Goal: Task Accomplishment & Management: Use online tool/utility

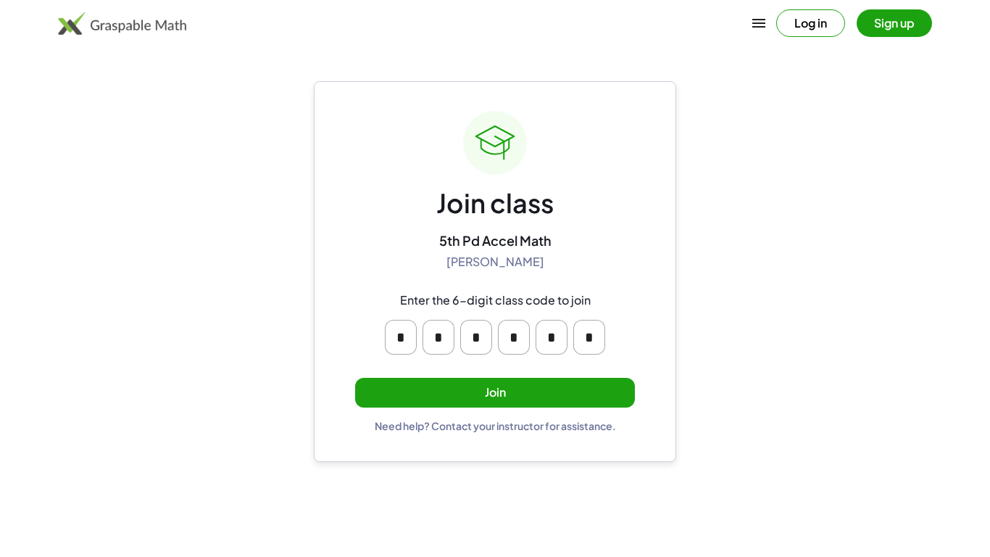
click at [627, 383] on button "Join" at bounding box center [495, 393] width 280 height 30
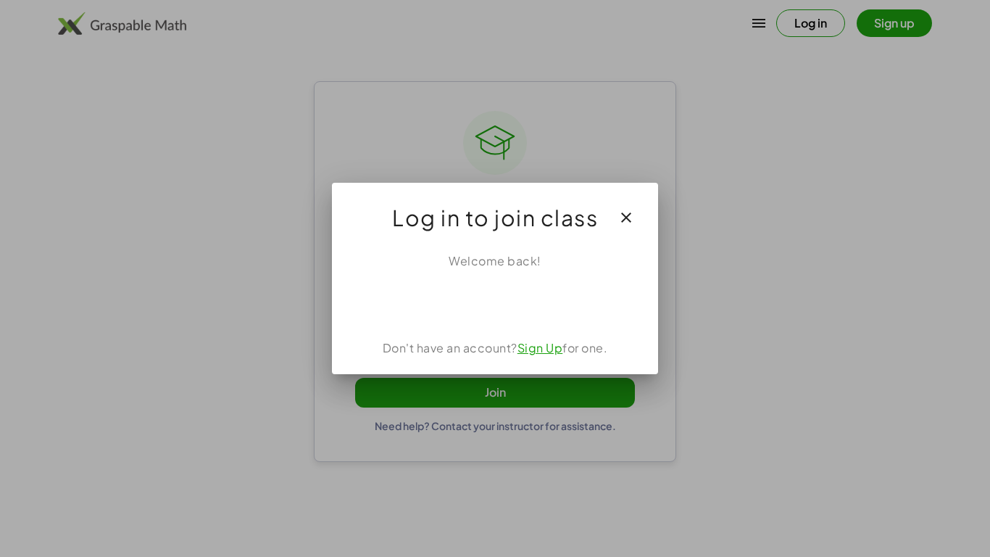
click at [550, 317] on iframe at bounding box center [495, 302] width 147 height 32
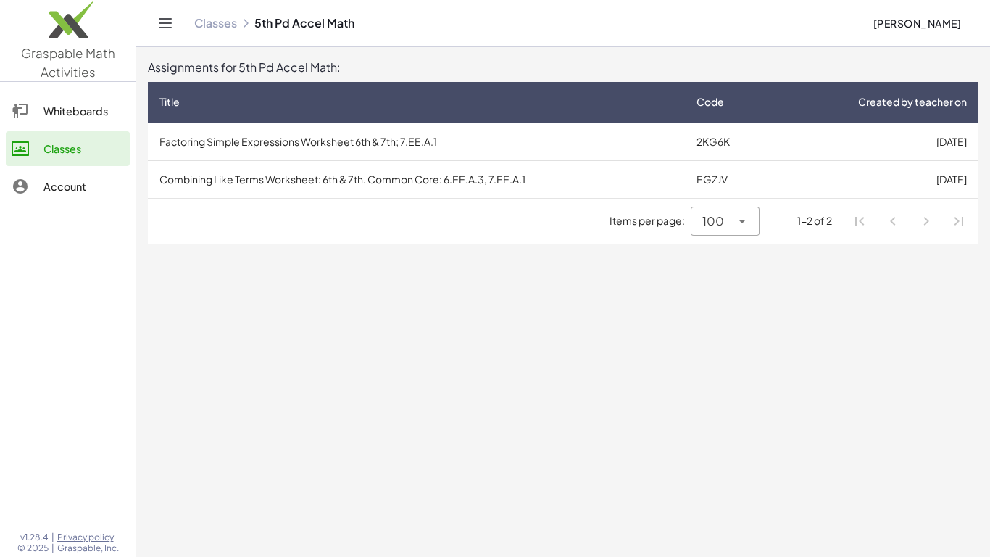
click at [115, 125] on link "Whiteboards" at bounding box center [68, 110] width 124 height 35
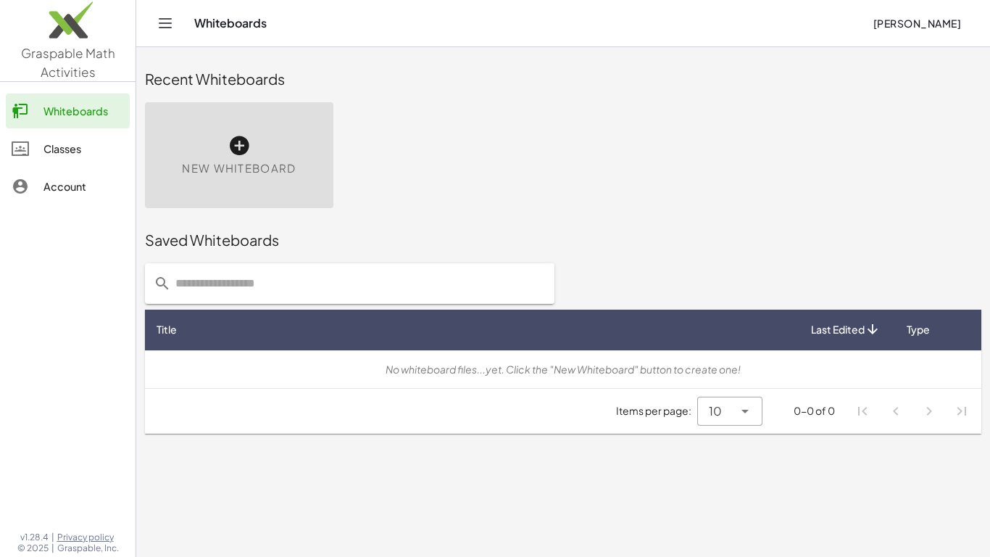
click at [238, 162] on span "New Whiteboard" at bounding box center [239, 168] width 114 height 17
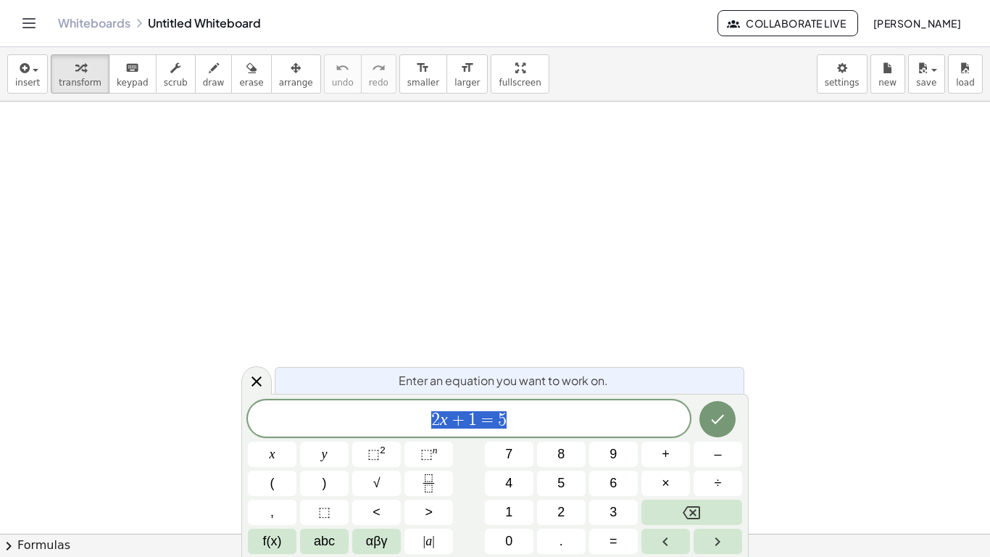
click at [725, 412] on icon "Done" at bounding box center [717, 418] width 17 height 17
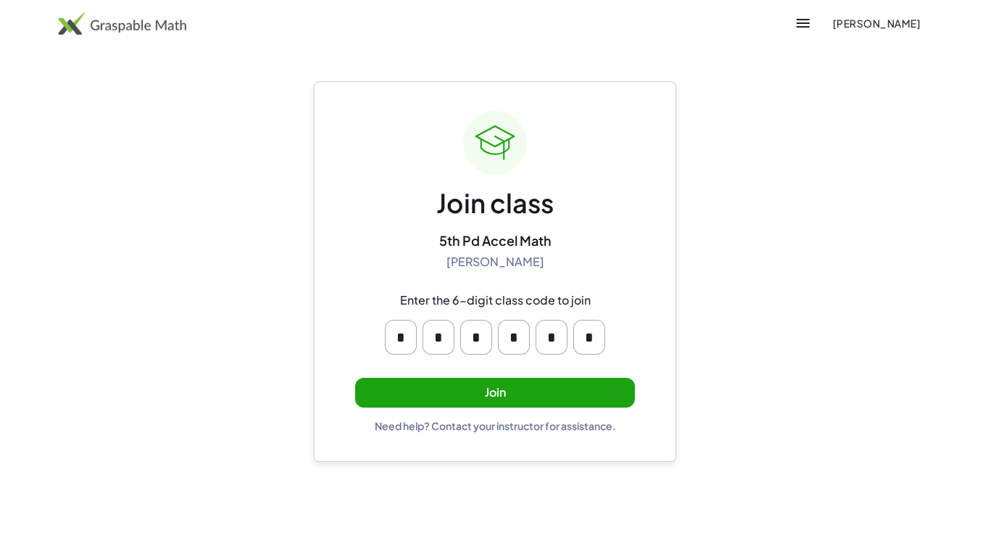
click at [620, 387] on button "Join" at bounding box center [495, 393] width 280 height 30
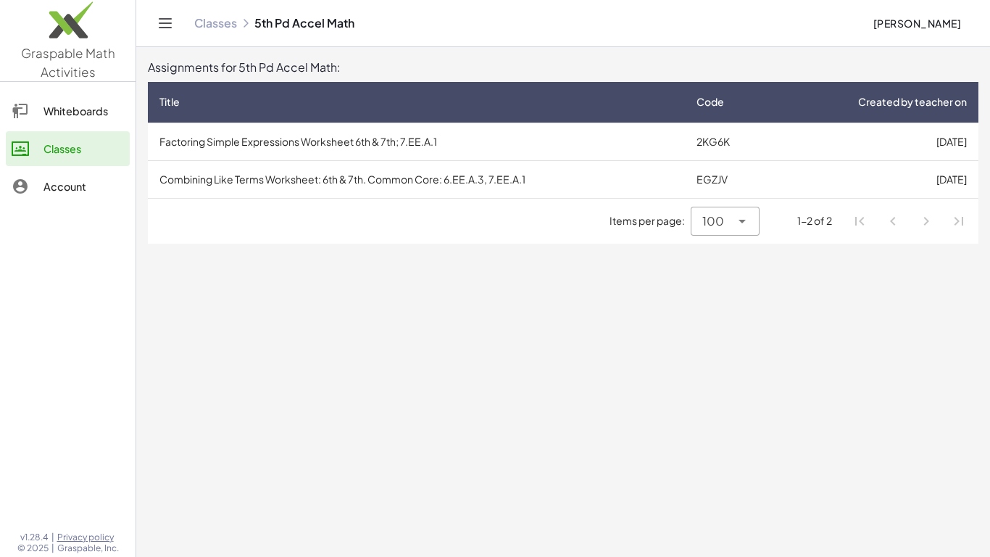
click at [109, 124] on link "Whiteboards" at bounding box center [68, 110] width 124 height 35
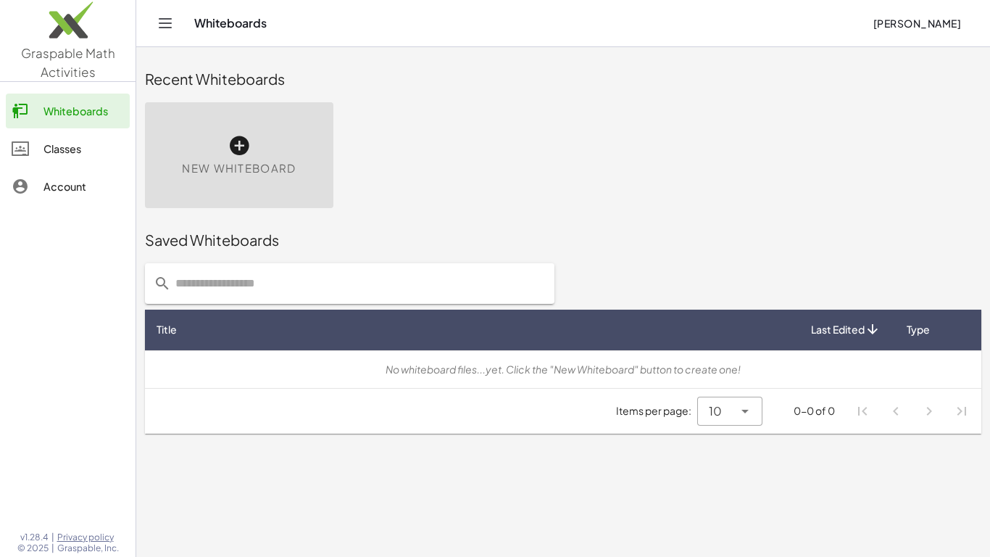
click at [265, 196] on div "New Whiteboard" at bounding box center [239, 155] width 188 height 106
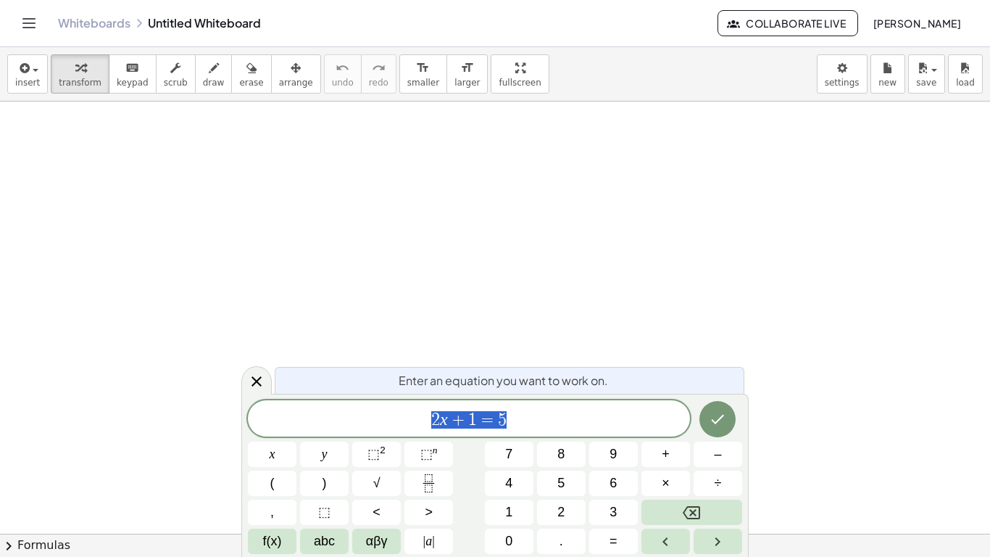
scroll to position [1, 0]
click at [264, 385] on icon at bounding box center [256, 381] width 17 height 17
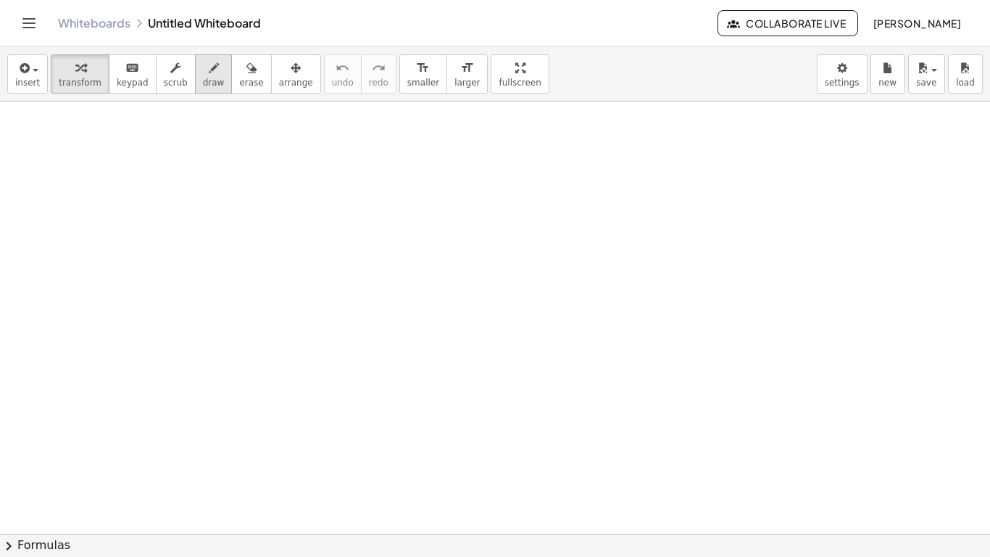
click at [209, 69] on icon "button" at bounding box center [214, 67] width 10 height 17
click at [394, 95] on div "insert select one: Math Expression Function Text Youtube Video Graphing Geometr…" at bounding box center [495, 74] width 990 height 54
